Goal: Navigation & Orientation: Find specific page/section

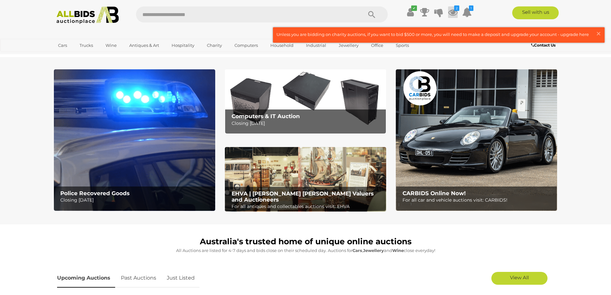
click at [451, 13] on icon at bounding box center [453, 12] width 10 height 12
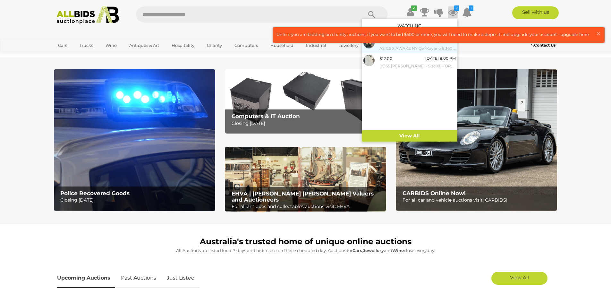
click at [403, 45] on small "ASICS X AWAKE NY Gel-Kayano 5 360 - Rich Gold - Size US11" at bounding box center [417, 48] width 76 height 7
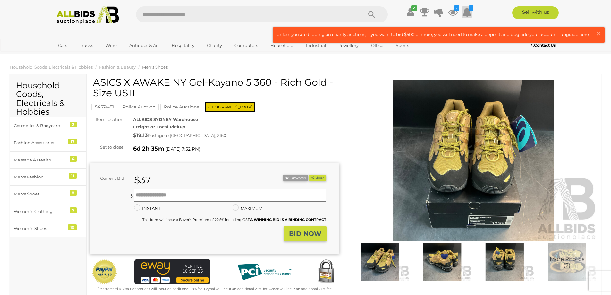
click at [471, 14] on icon at bounding box center [467, 12] width 10 height 12
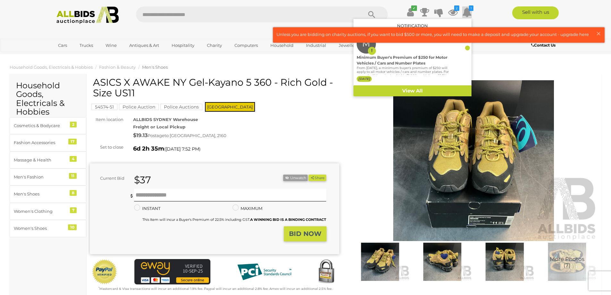
click at [471, 14] on icon at bounding box center [467, 12] width 10 height 12
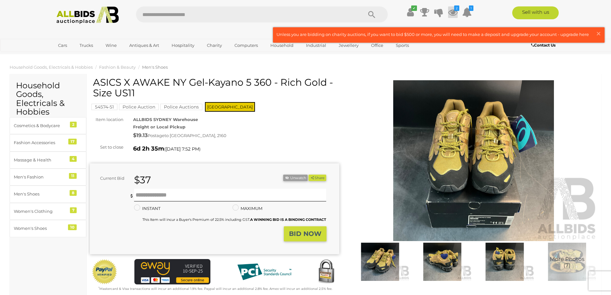
click at [454, 13] on icon at bounding box center [453, 12] width 10 height 12
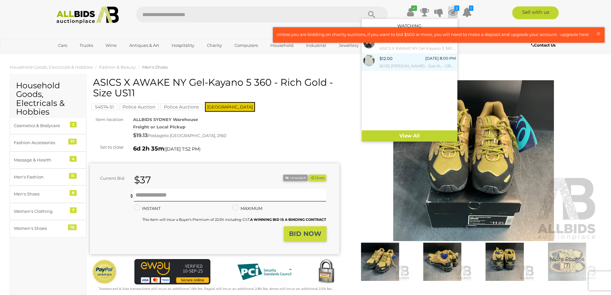
click at [397, 63] on small "BOSS [PERSON_NAME] - Size XL - ORP $199.00" at bounding box center [417, 66] width 76 height 7
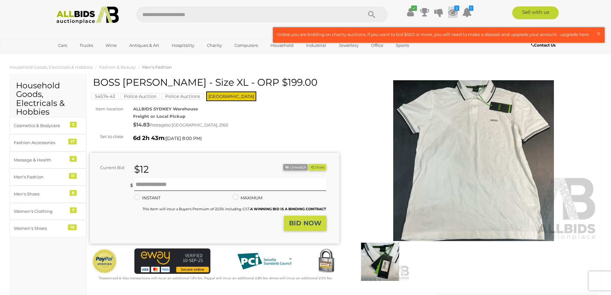
click at [453, 13] on icon at bounding box center [453, 12] width 10 height 12
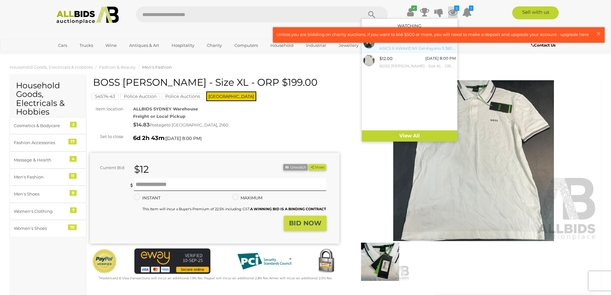
click at [401, 50] on small "ASICS X AWAKE NY Gel-Kayano 5 360 - Rich Gold - Size US11" at bounding box center [417, 48] width 76 height 7
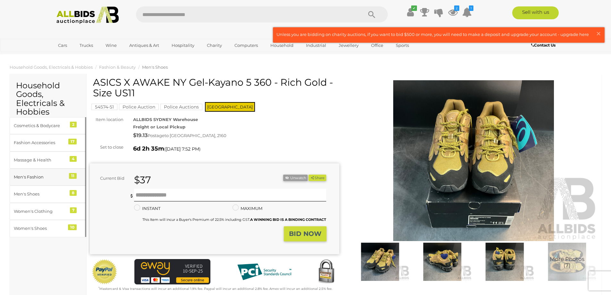
click at [38, 175] on div "Men's Fashion" at bounding box center [40, 176] width 53 height 7
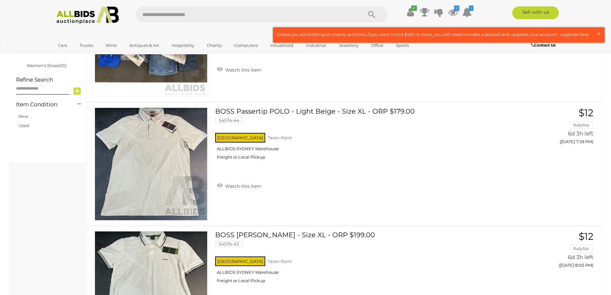
scroll to position [124, 0]
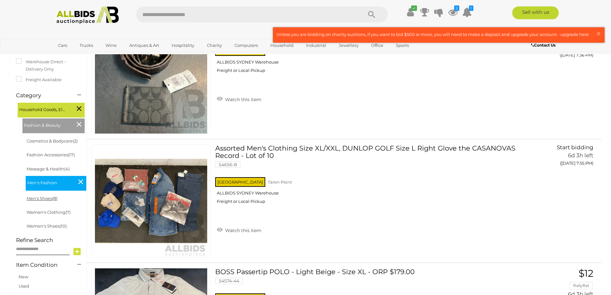
click at [33, 199] on link "Men's Shoes (8)" at bounding box center [42, 198] width 31 height 5
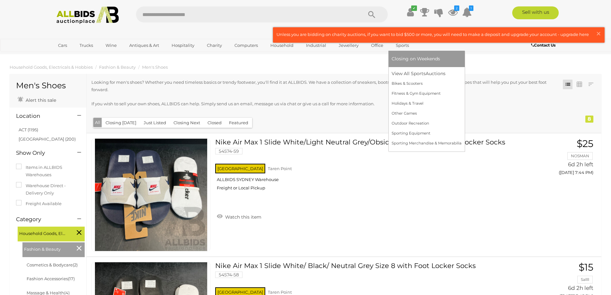
click at [407, 47] on link "Sports" at bounding box center [402, 45] width 21 height 11
click at [405, 72] on link "View All Sports Auctions" at bounding box center [427, 74] width 70 height 10
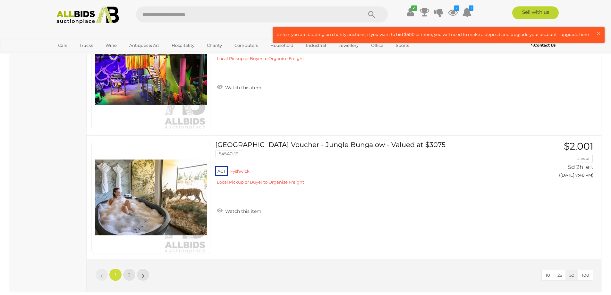
scroll to position [6094, 0]
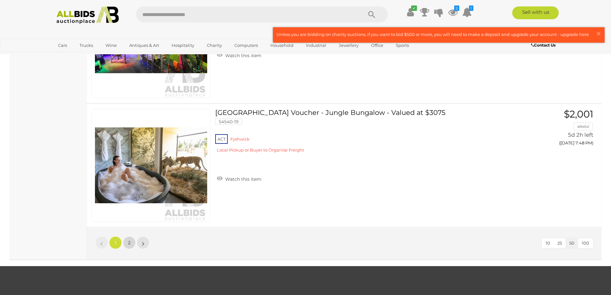
click at [129, 246] on link "2" at bounding box center [129, 242] width 13 height 13
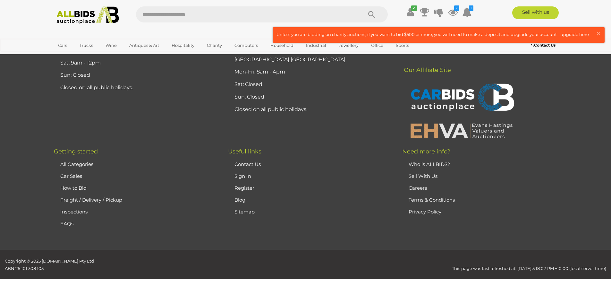
scroll to position [82, 0]
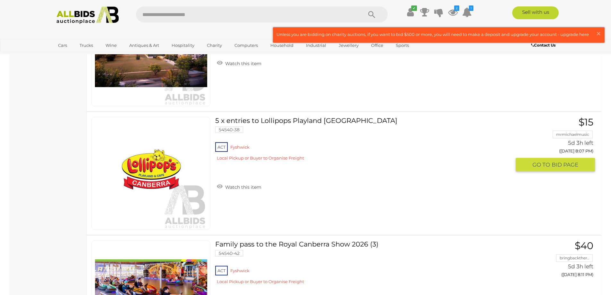
scroll to position [1076, 0]
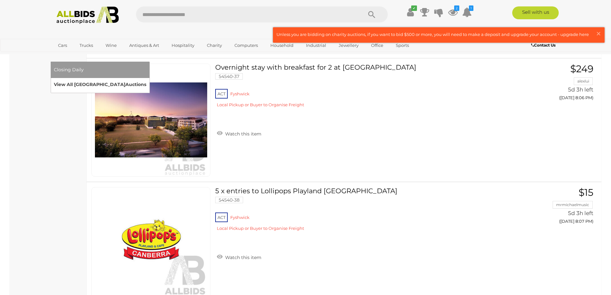
click at [146, 80] on link "View All Sydney Auctions" at bounding box center [100, 85] width 92 height 10
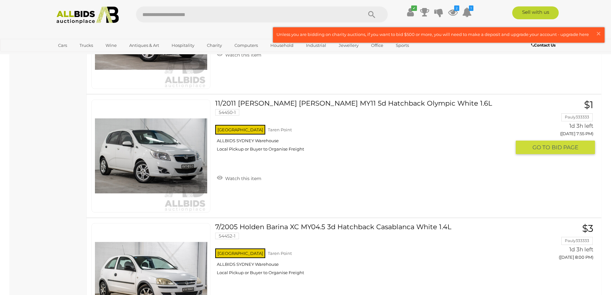
scroll to position [2630, 0]
